Goal: Navigation & Orientation: Find specific page/section

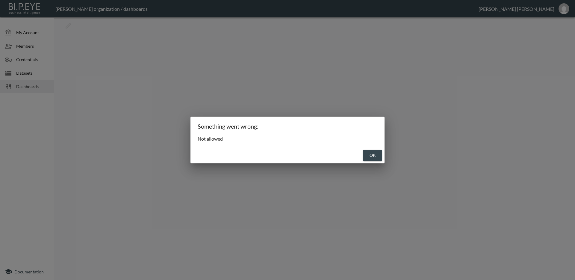
click at [371, 157] on button "OK" at bounding box center [372, 155] width 19 height 11
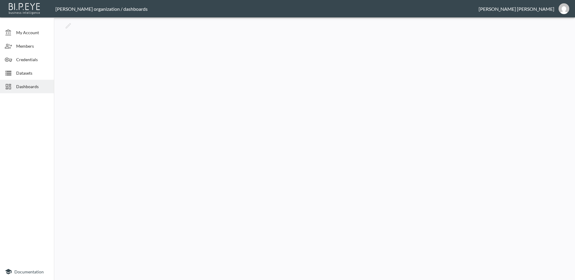
click at [30, 84] on span "Dashboards" at bounding box center [32, 86] width 33 height 6
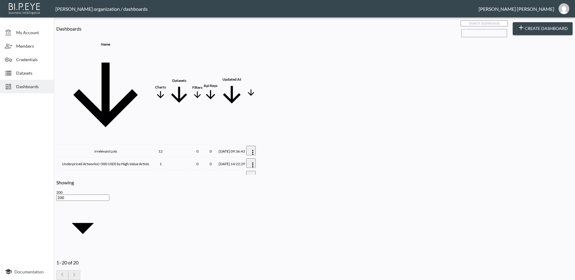
click at [85, 145] on th "Irrelevant Lots" at bounding box center [105, 151] width 97 height 12
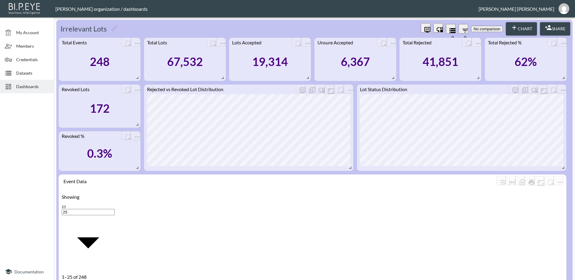
click at [27, 82] on div "Dashboards" at bounding box center [27, 86] width 54 height 13
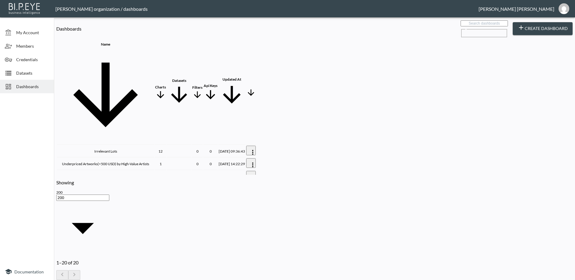
click at [117, 158] on th "Underpriced Artworks(<500 USD) by High-Value Artists" at bounding box center [105, 164] width 97 height 12
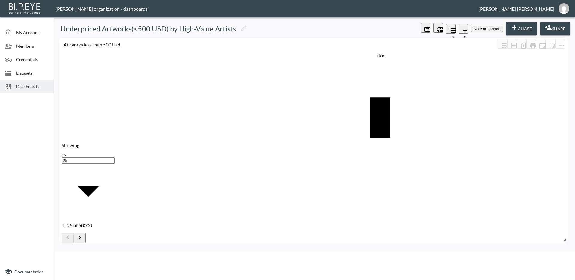
click at [28, 92] on div "Dashboards" at bounding box center [27, 86] width 54 height 13
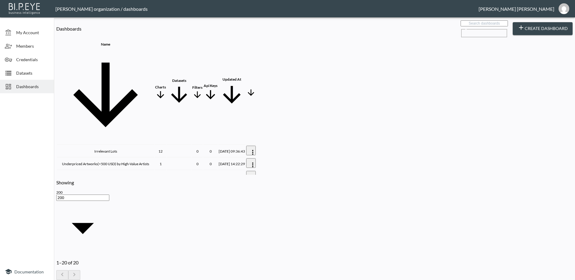
scroll to position [75, 0]
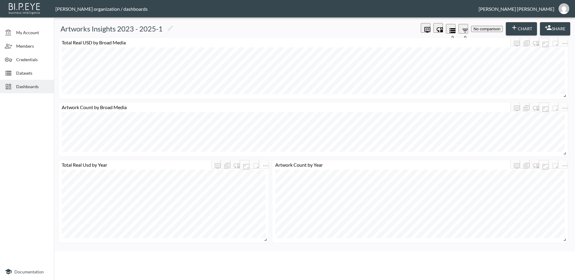
click at [29, 84] on span "Dashboards" at bounding box center [32, 86] width 33 height 6
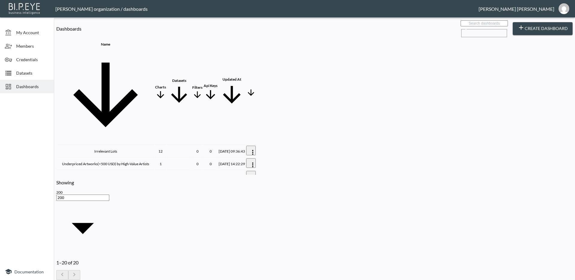
scroll to position [75, 0]
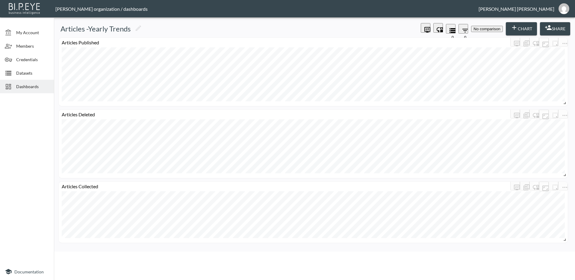
click at [31, 85] on span "Dashboards" at bounding box center [32, 86] width 33 height 6
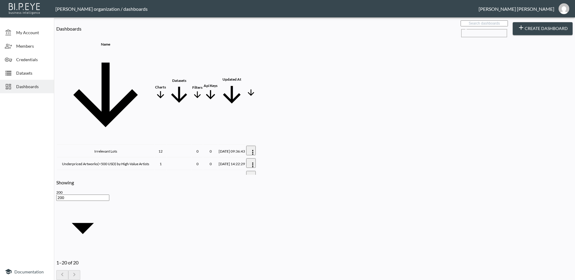
click at [121, 170] on th "Lots" at bounding box center [105, 176] width 97 height 12
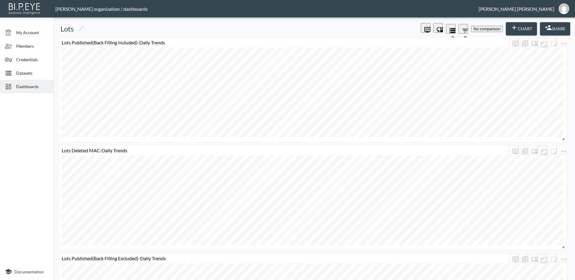
click at [33, 85] on span "Dashboards" at bounding box center [32, 86] width 33 height 6
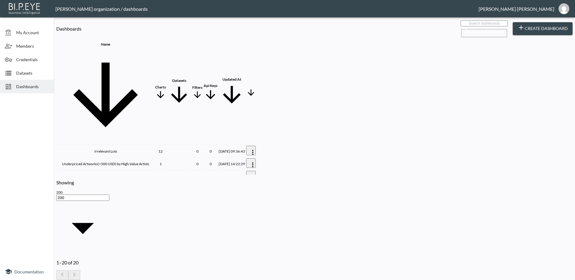
click at [67, 246] on th "Alerts Sent" at bounding box center [105, 252] width 97 height 12
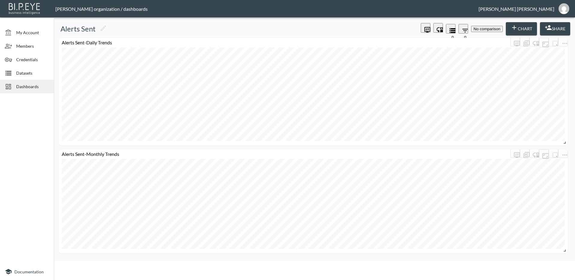
click at [24, 84] on span "Dashboards" at bounding box center [32, 86] width 33 height 6
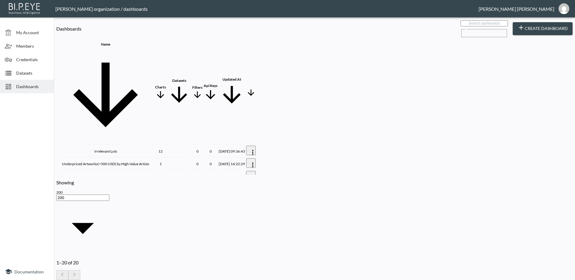
click at [117, 145] on th "Irrelevant Lots" at bounding box center [105, 151] width 97 height 12
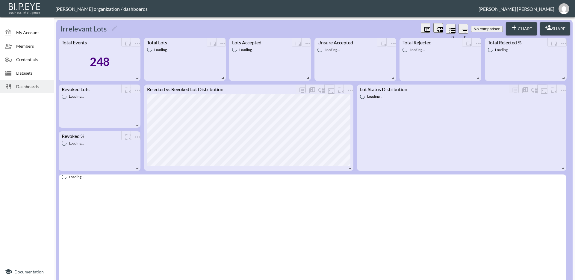
click at [28, 91] on div "Dashboards" at bounding box center [27, 86] width 54 height 13
